Goal: Task Accomplishment & Management: Use online tool/utility

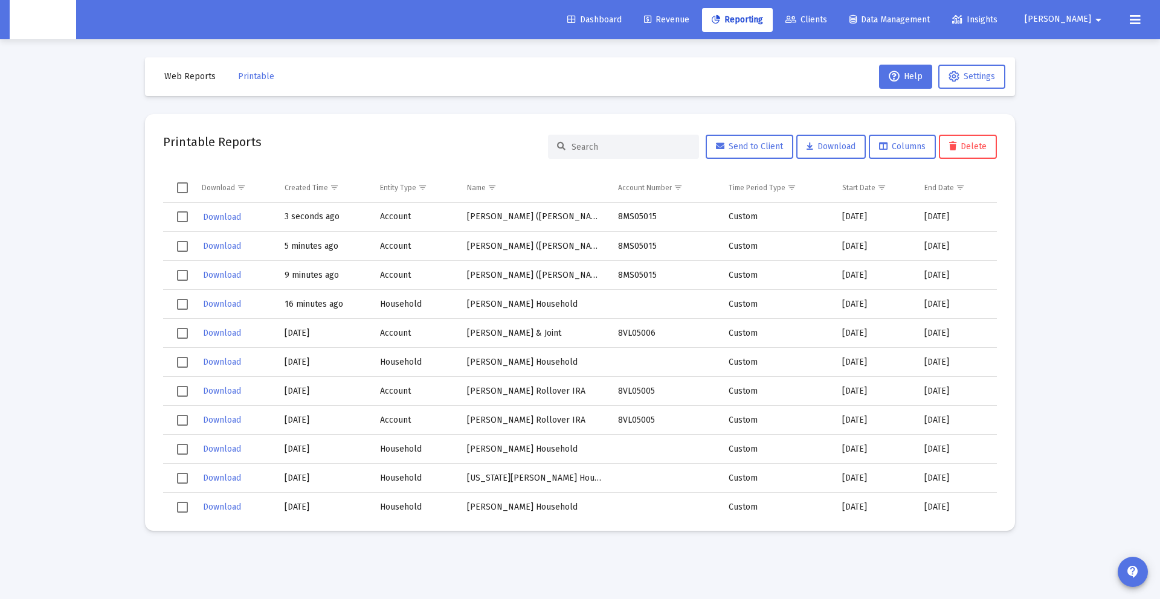
click at [1089, 21] on span "[PERSON_NAME]" at bounding box center [1058, 20] width 66 height 10
click at [1068, 46] on icon at bounding box center [1067, 51] width 11 height 11
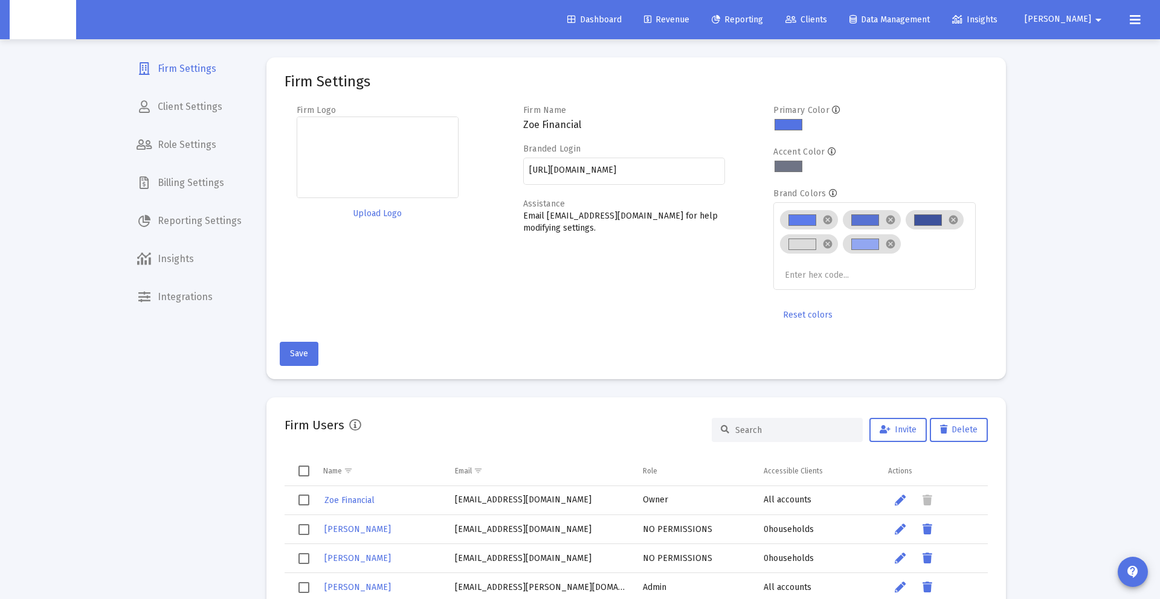
click at [170, 186] on span "Billing Settings" at bounding box center [189, 183] width 124 height 29
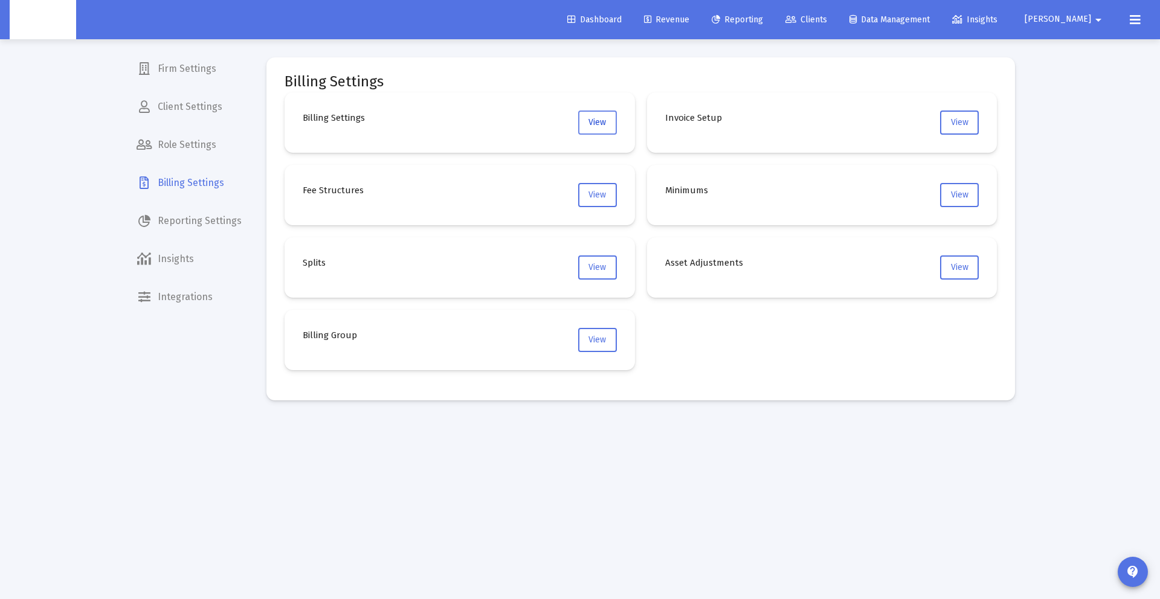
click at [595, 120] on span "View" at bounding box center [598, 122] width 18 height 10
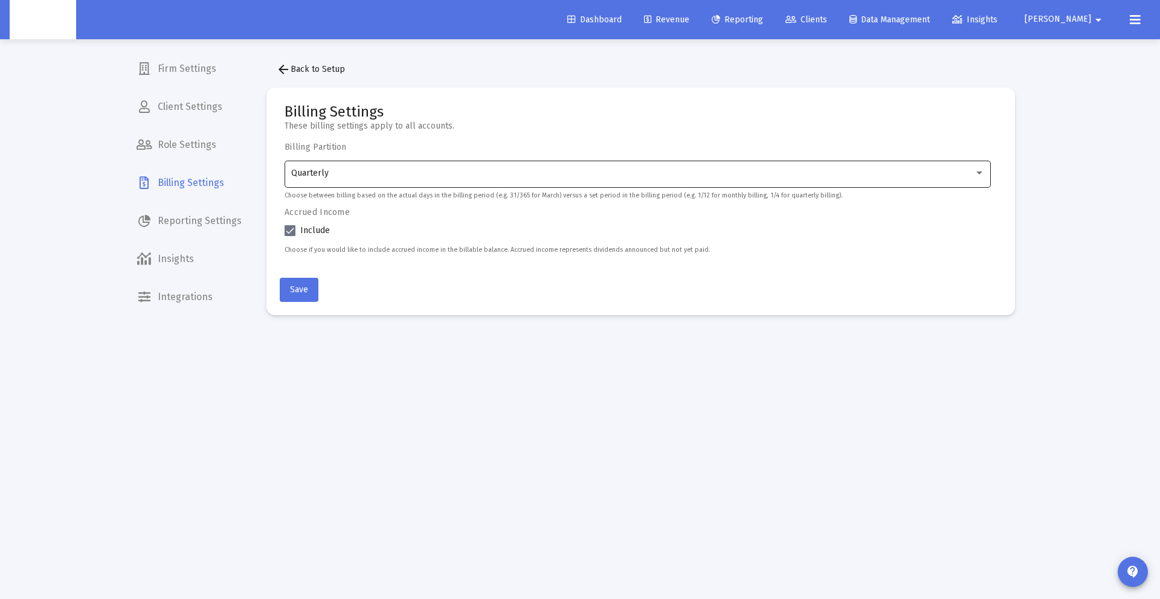
click at [357, 167] on div "Quarterly" at bounding box center [638, 173] width 694 height 30
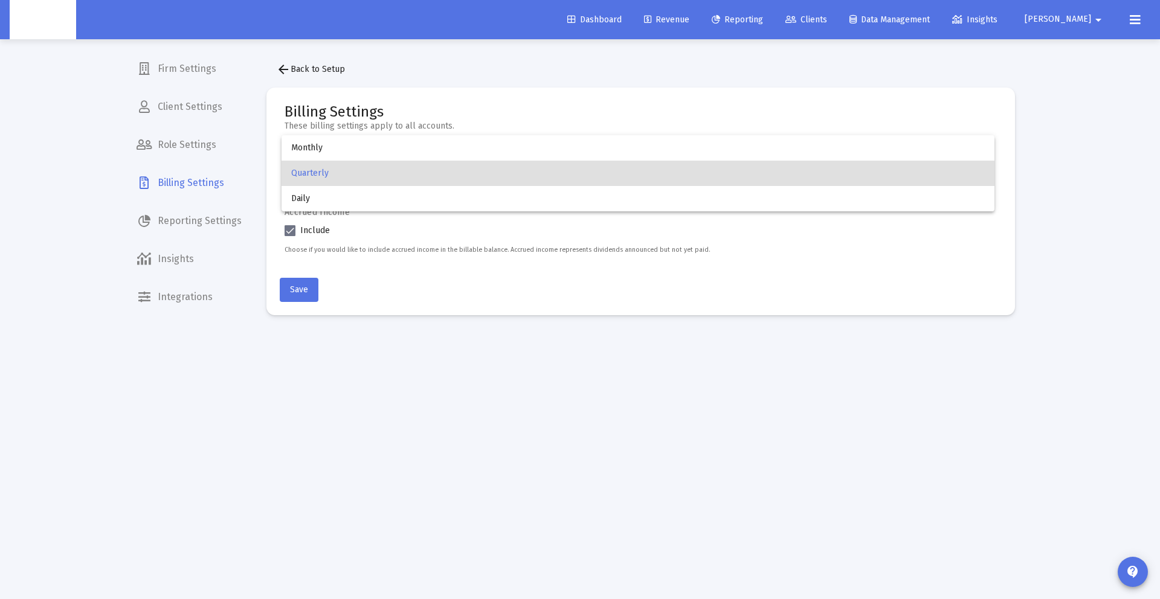
click at [310, 299] on div at bounding box center [580, 299] width 1160 height 599
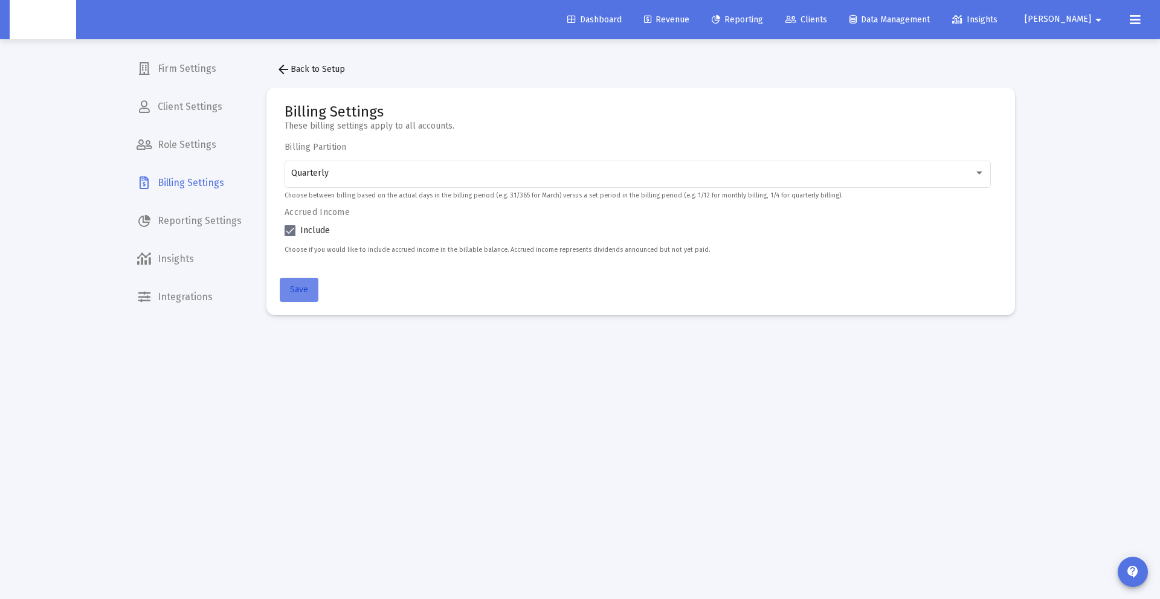
click at [301, 290] on span "Save" at bounding box center [299, 290] width 18 height 10
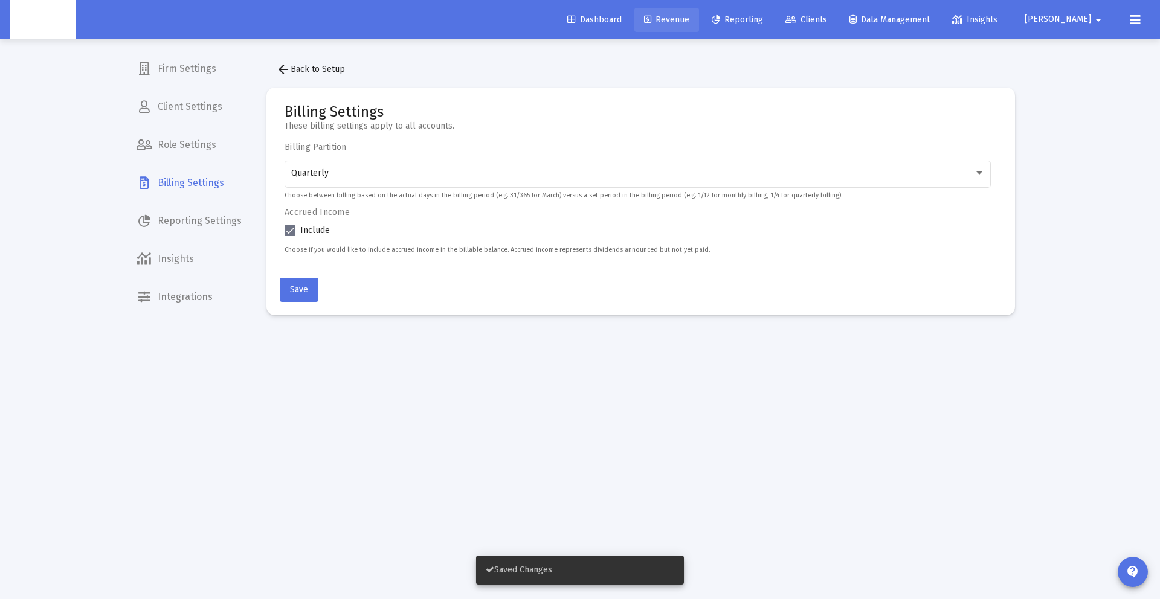
click at [697, 13] on link "Revenue" at bounding box center [667, 20] width 65 height 24
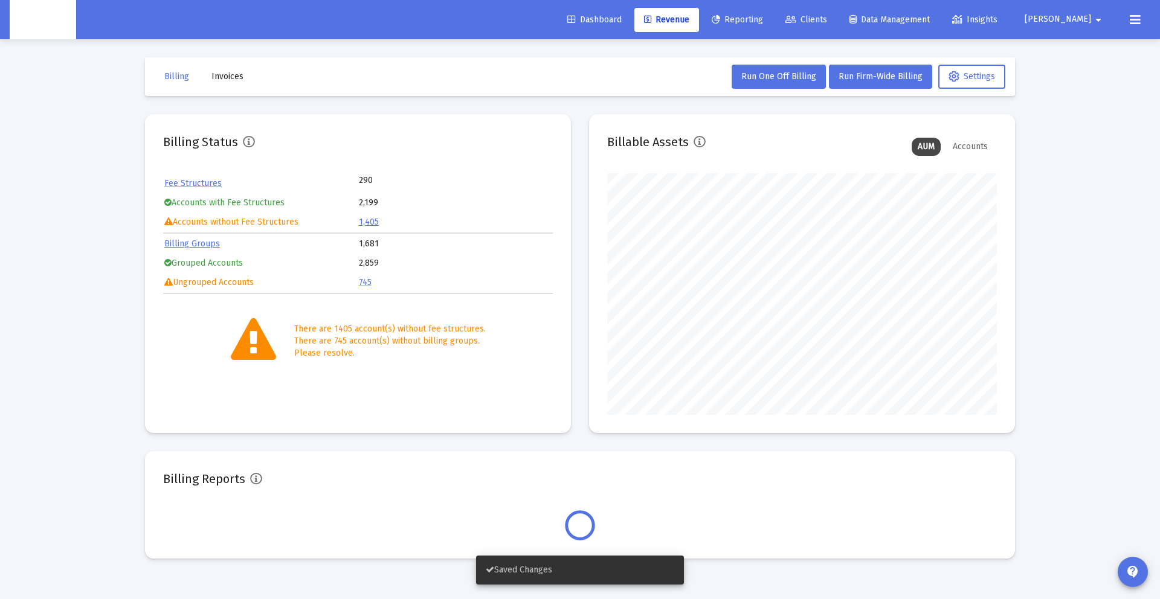
scroll to position [242, 390]
click at [851, 76] on span "Run Firm-Wide Billing" at bounding box center [881, 76] width 84 height 10
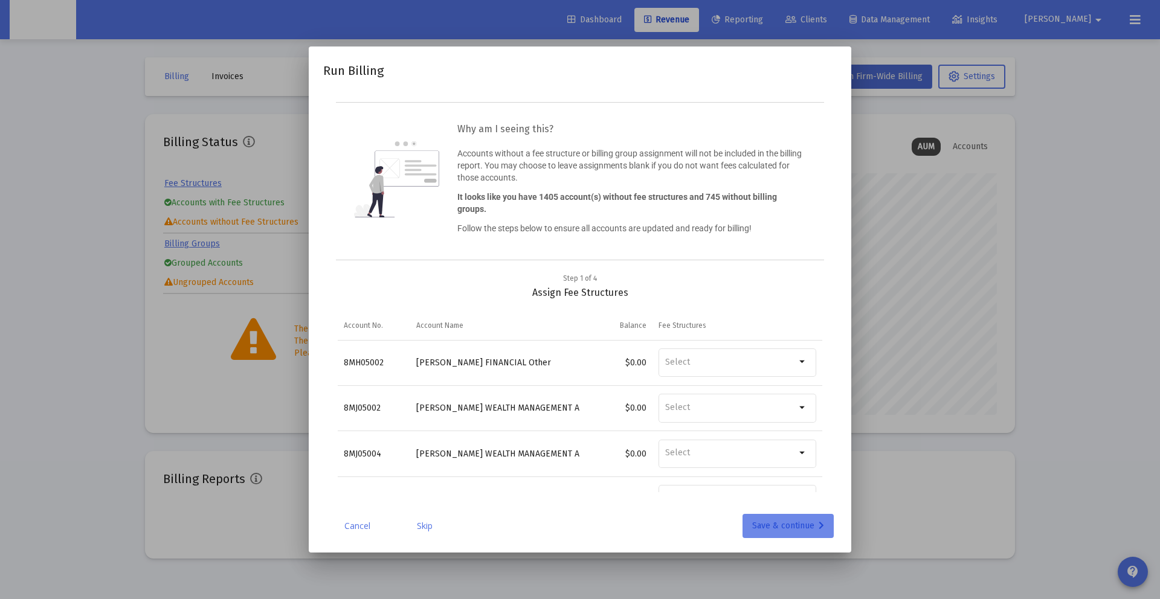
click at [746, 534] on button "Save & continue" at bounding box center [788, 526] width 91 height 24
click at [766, 529] on div "Save & continue" at bounding box center [788, 526] width 72 height 24
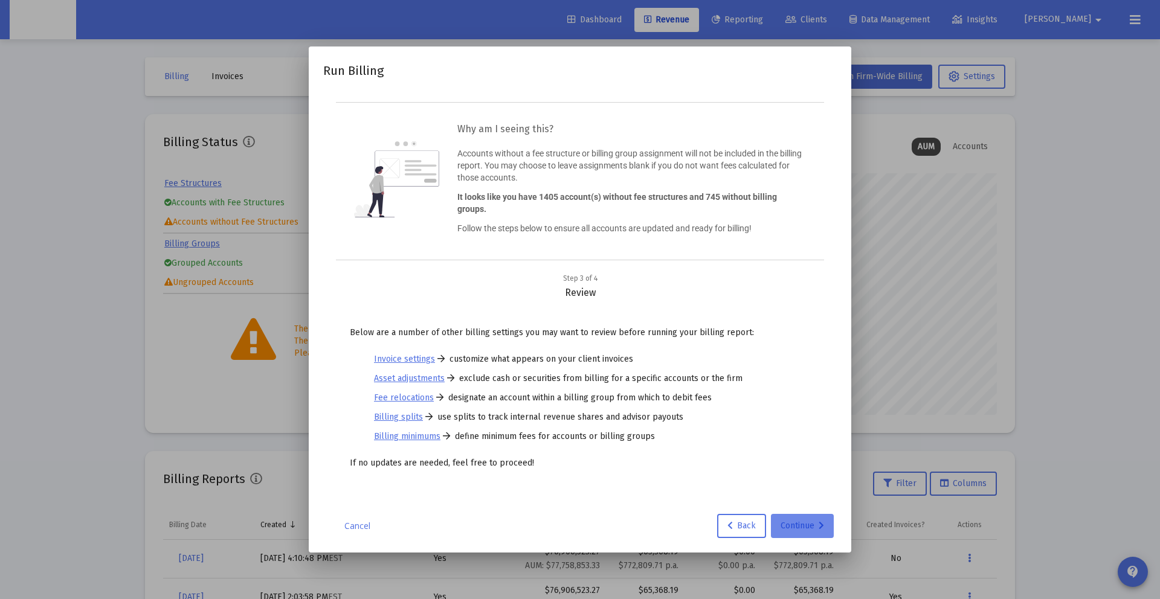
click at [781, 526] on div "Continue" at bounding box center [803, 526] width 44 height 24
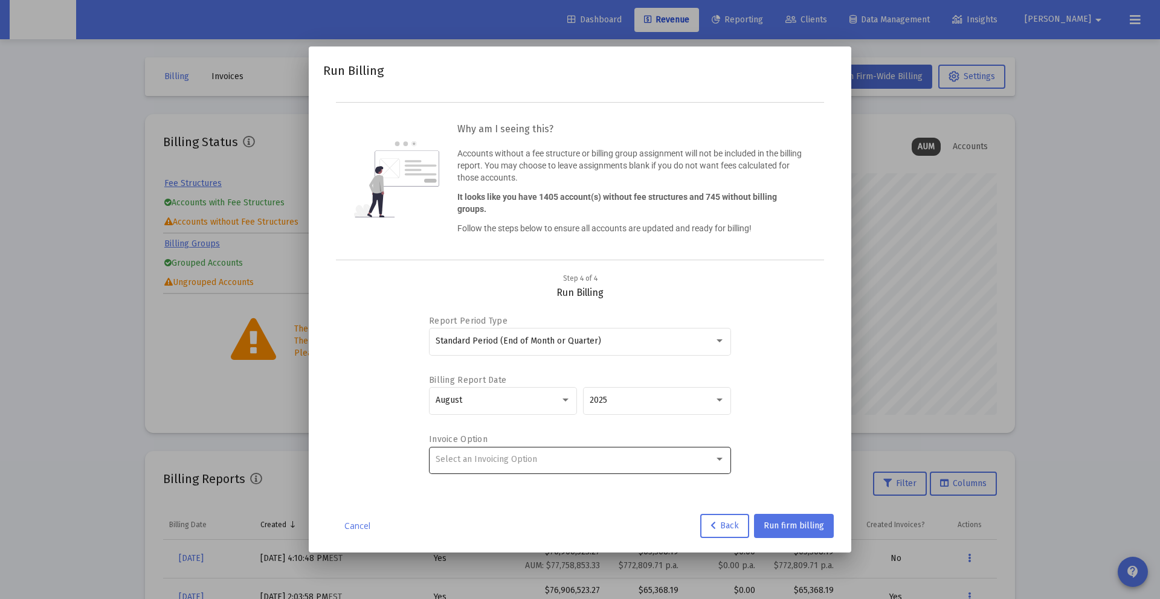
click at [557, 447] on div "Select an Invoicing Option" at bounding box center [580, 460] width 289 height 30
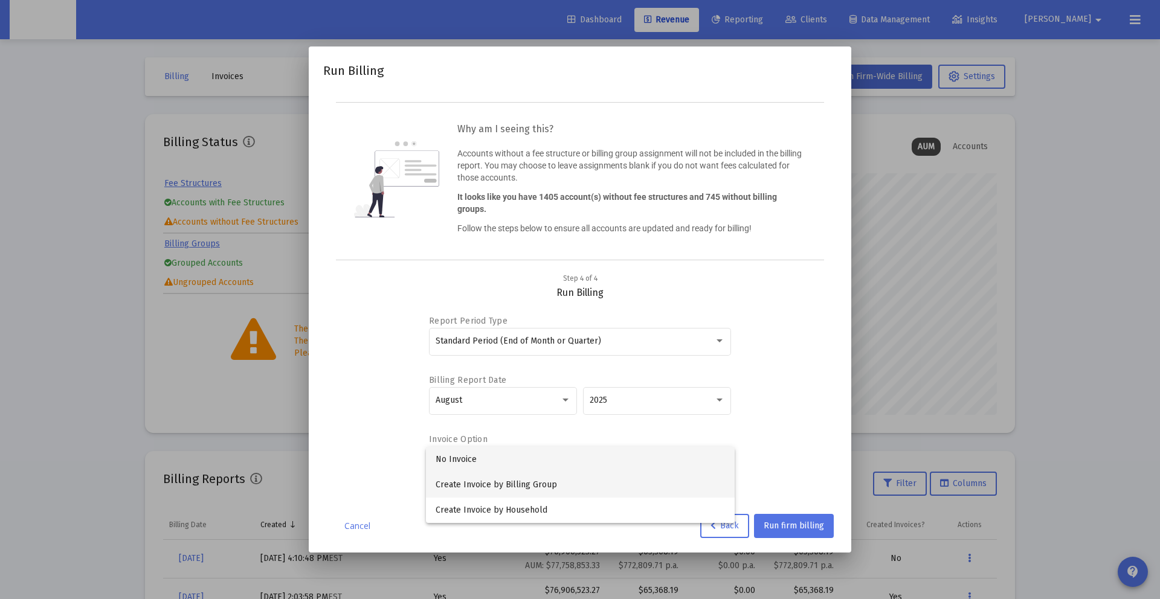
click at [537, 481] on span "Create Invoice by Billing Group" at bounding box center [580, 485] width 289 height 25
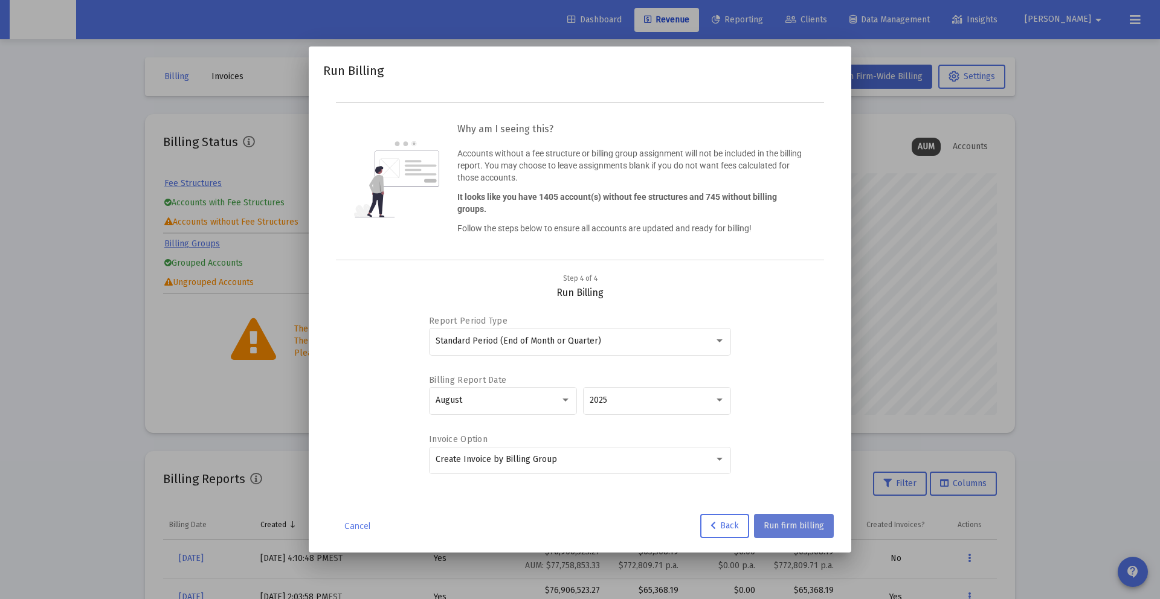
click at [783, 517] on button "Run firm billing" at bounding box center [794, 526] width 80 height 24
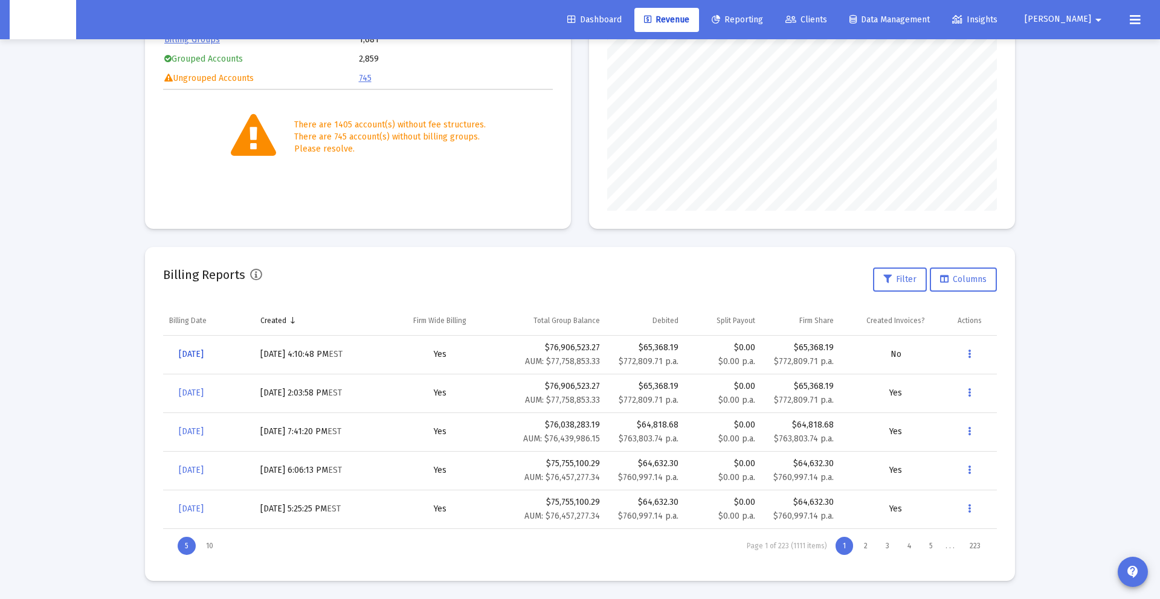
click at [204, 357] on span "[DATE]" at bounding box center [191, 354] width 25 height 10
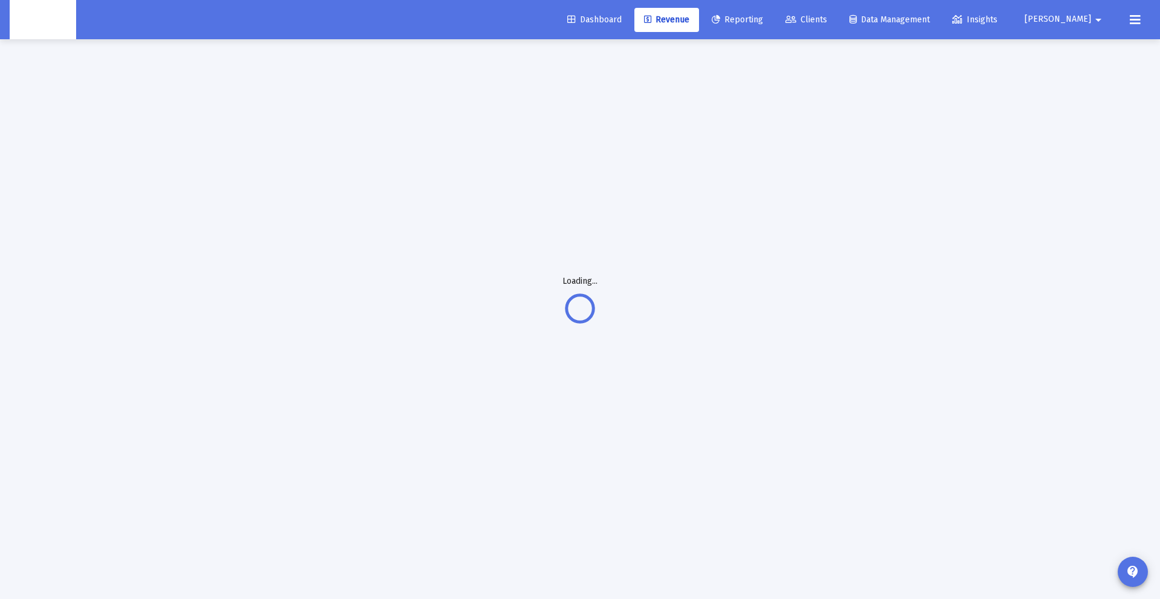
scroll to position [39, 0]
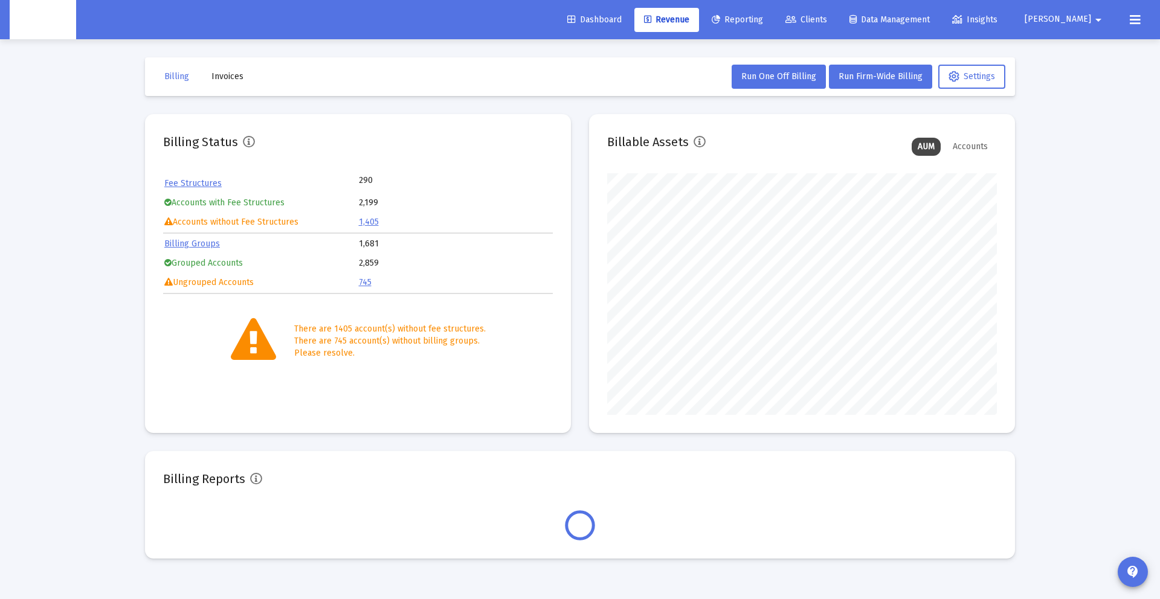
scroll to position [242, 390]
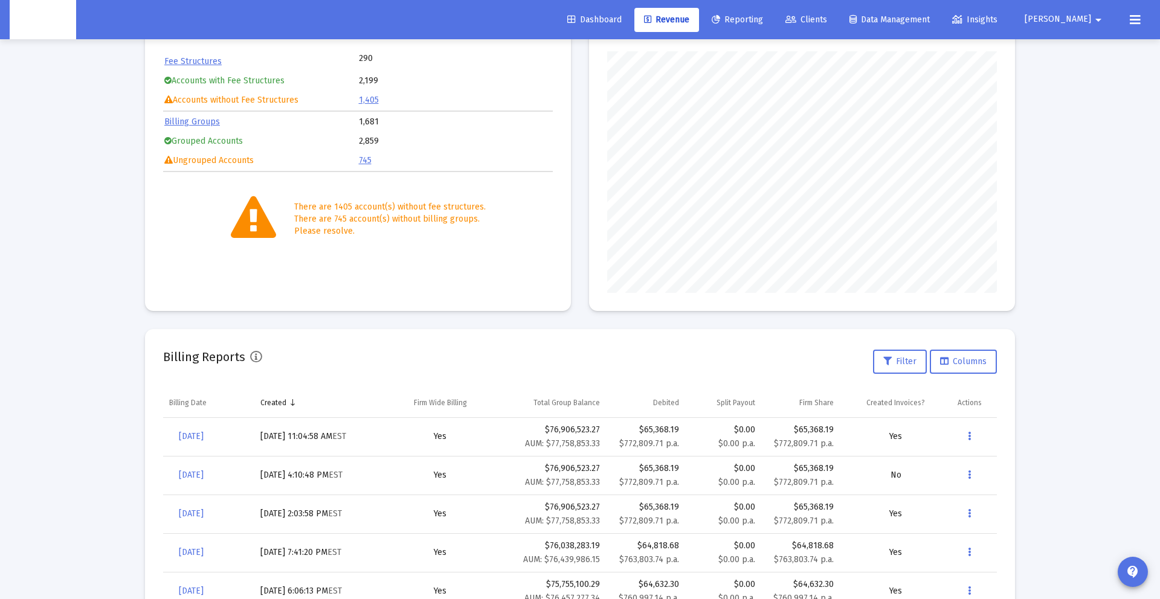
scroll to position [141, 0]
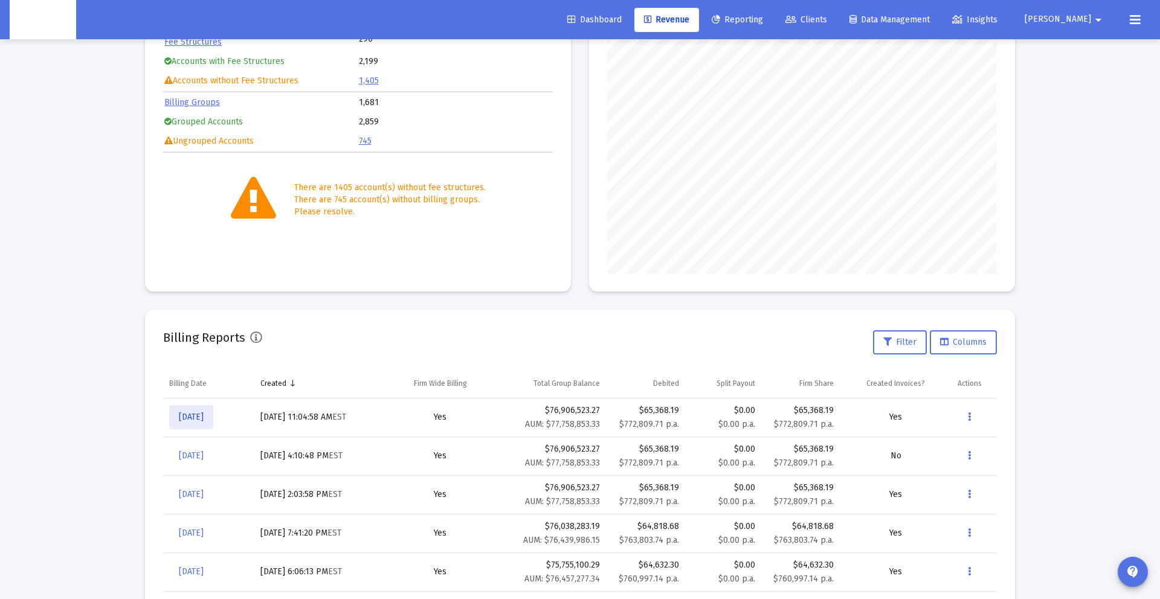
click at [213, 411] on link "[DATE]" at bounding box center [191, 418] width 44 height 24
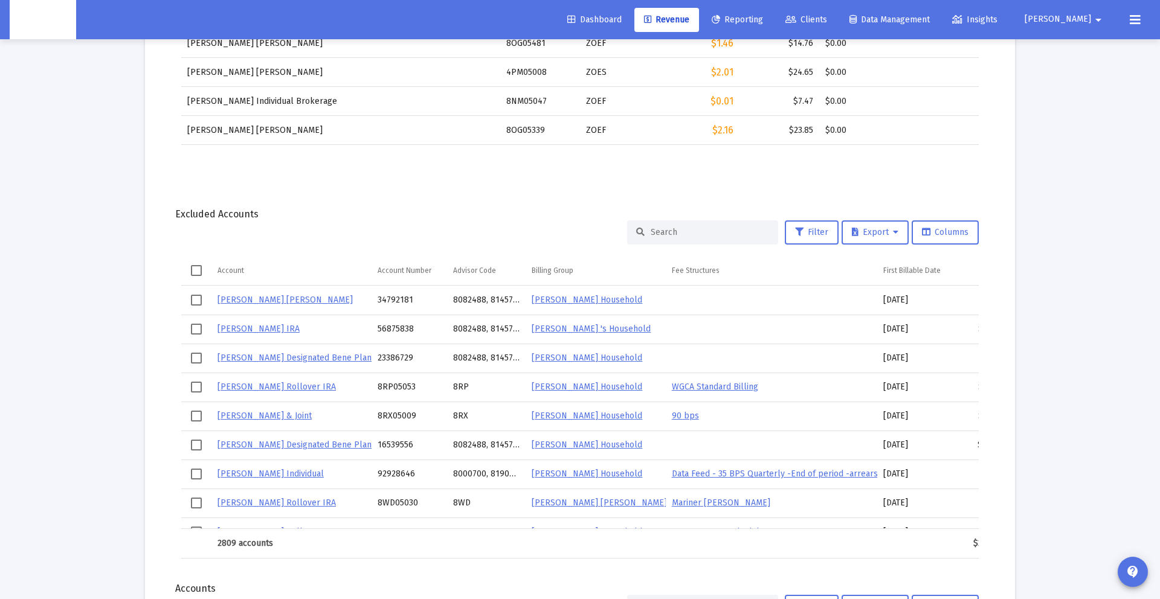
scroll to position [1392, 0]
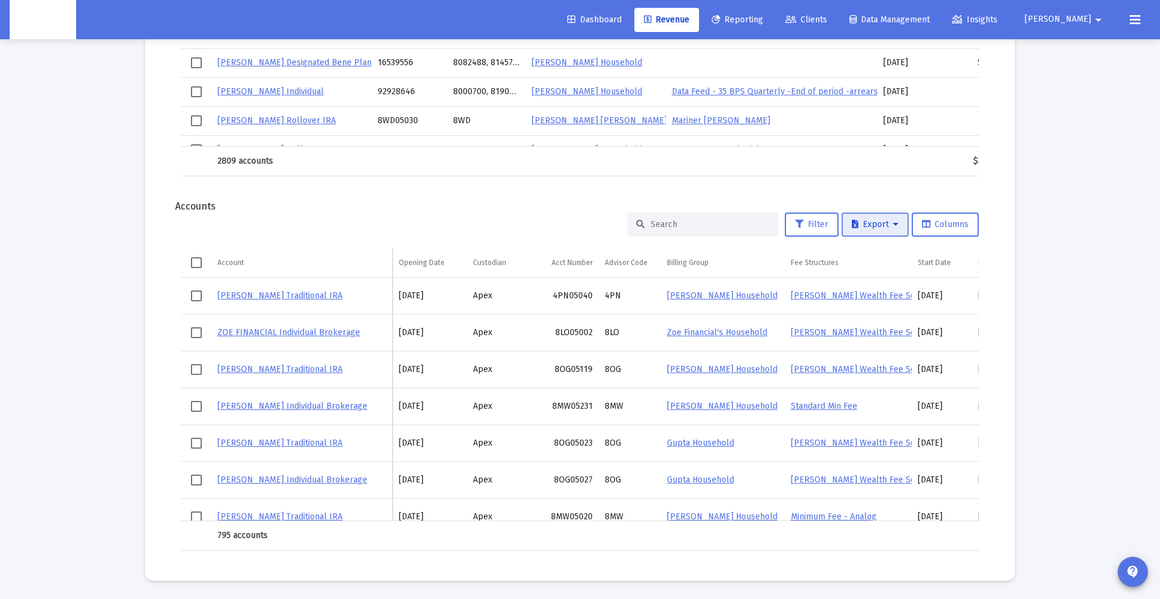
click at [868, 227] on span "Export" at bounding box center [875, 224] width 47 height 10
click at [867, 256] on button "Export All Rows" at bounding box center [879, 256] width 82 height 29
